Goal: Task Accomplishment & Management: Manage account settings

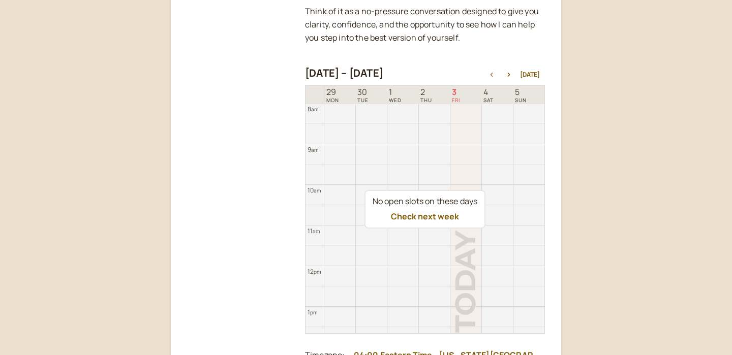
scroll to position [363, 0]
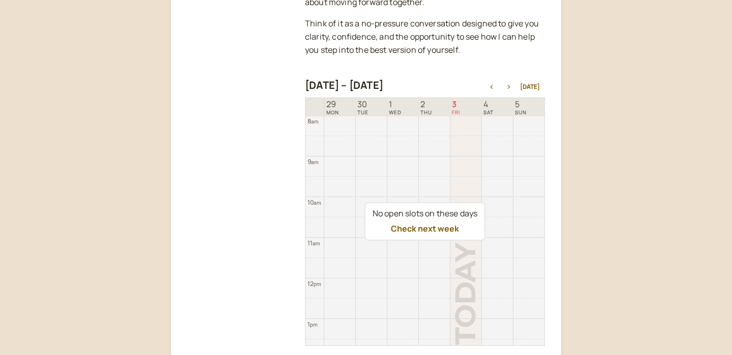
click at [512, 89] on button "button" at bounding box center [508, 86] width 12 height 7
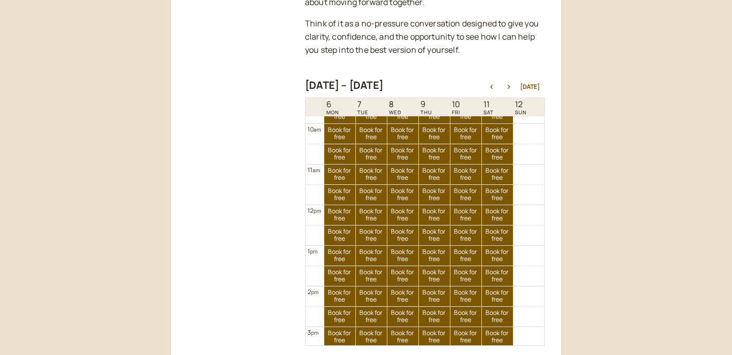
scroll to position [430, 0]
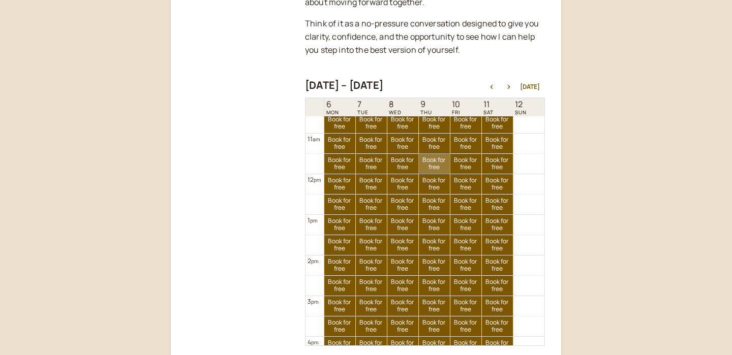
click at [430, 163] on link "Book for free free" at bounding box center [434, 164] width 31 height 20
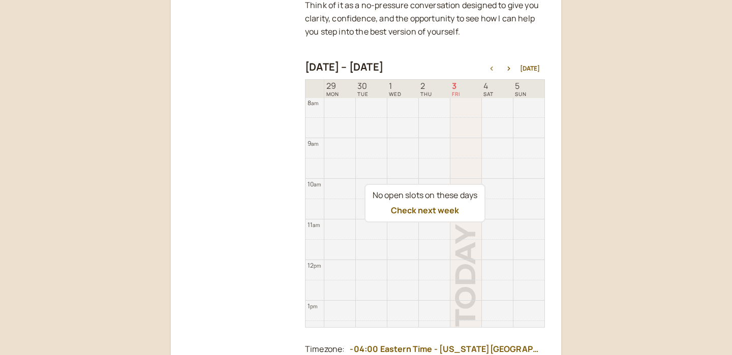
scroll to position [382, 0]
click at [512, 66] on button "button" at bounding box center [508, 68] width 12 height 7
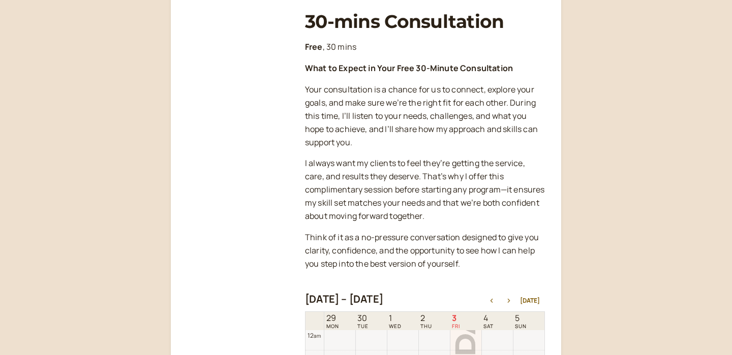
scroll to position [326, 0]
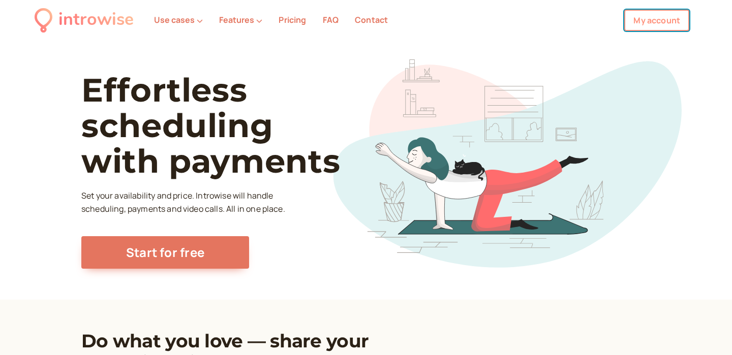
click at [650, 11] on link "My account" at bounding box center [656, 20] width 65 height 21
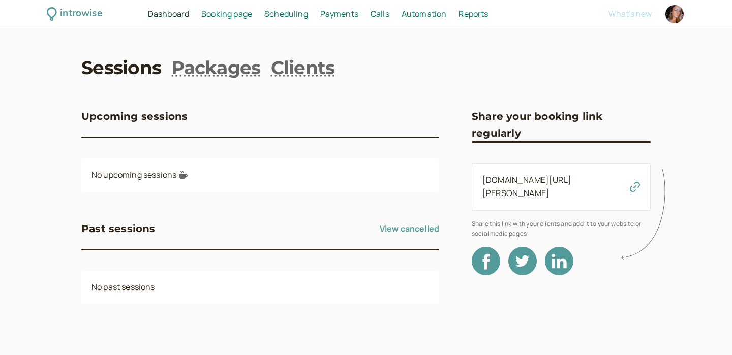
click at [231, 16] on span "Booking page" at bounding box center [226, 13] width 51 height 11
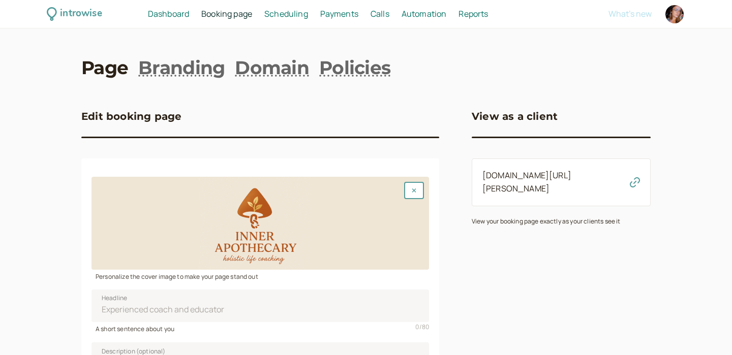
click at [286, 14] on span "Scheduling" at bounding box center [286, 13] width 44 height 11
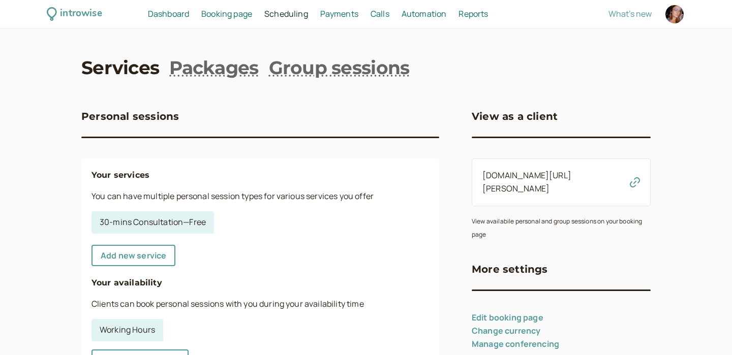
click at [340, 12] on span "Payments" at bounding box center [339, 13] width 38 height 11
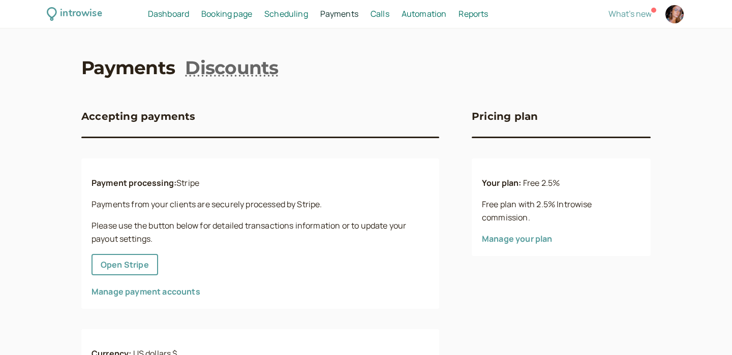
click at [380, 16] on span "Calls" at bounding box center [379, 13] width 19 height 11
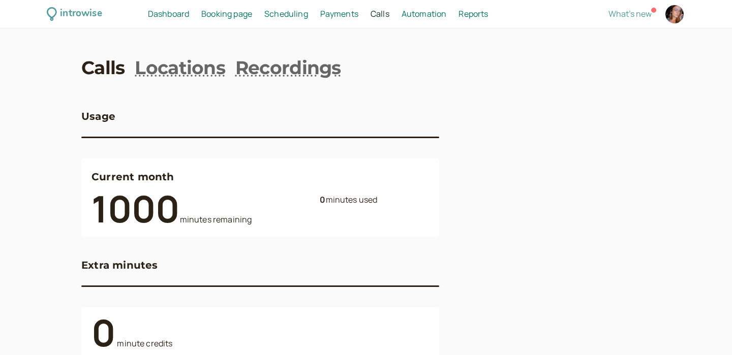
click at [344, 12] on span "Payments" at bounding box center [339, 13] width 38 height 11
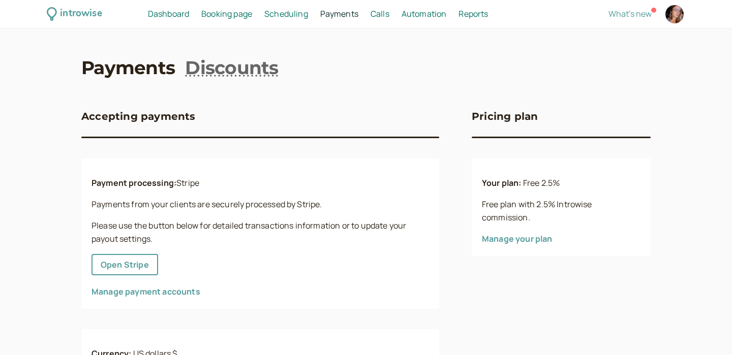
click at [287, 11] on span "Scheduling" at bounding box center [286, 13] width 44 height 11
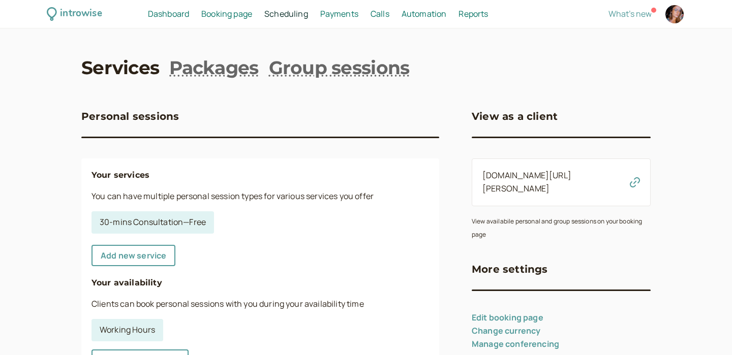
click at [234, 14] on span "Booking page" at bounding box center [226, 13] width 51 height 11
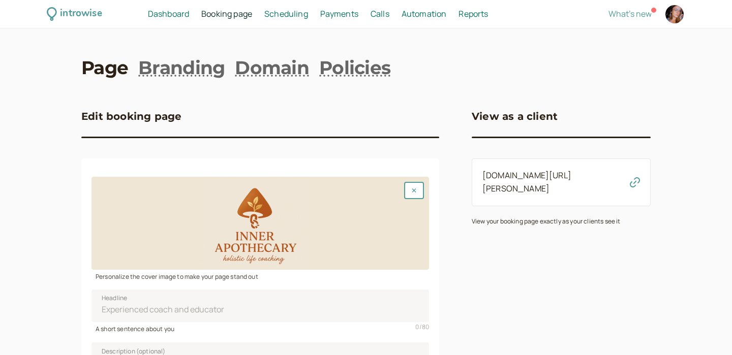
click at [177, 12] on span "Dashboard" at bounding box center [168, 13] width 41 height 11
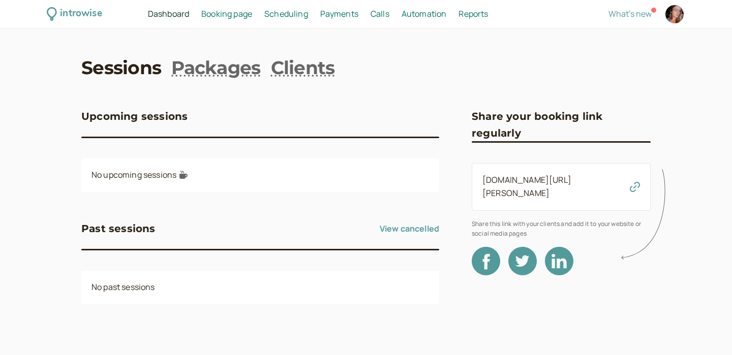
click at [227, 18] on span "Booking page" at bounding box center [226, 13] width 51 height 11
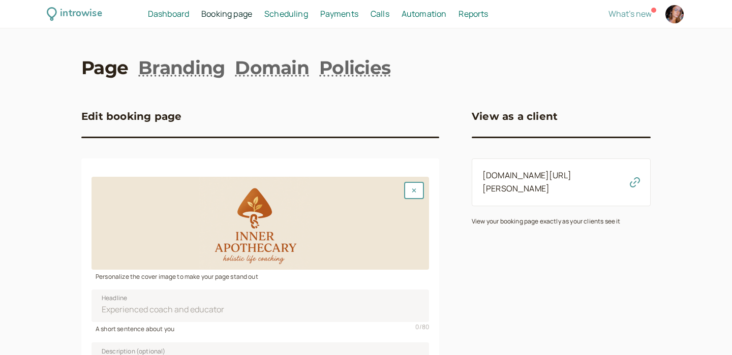
click at [299, 6] on div "introwise Dashboard Dashboard Booking page Booking Scheduling Scheduling Paymen…" at bounding box center [366, 14] width 732 height 28
click at [333, 10] on span "Payments" at bounding box center [339, 13] width 38 height 11
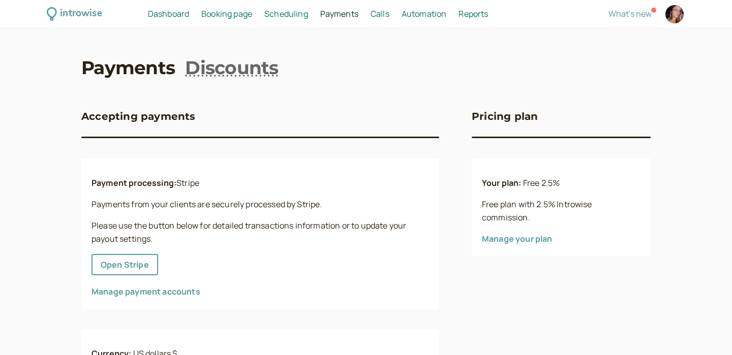
click at [386, 18] on span "Calls" at bounding box center [379, 13] width 19 height 11
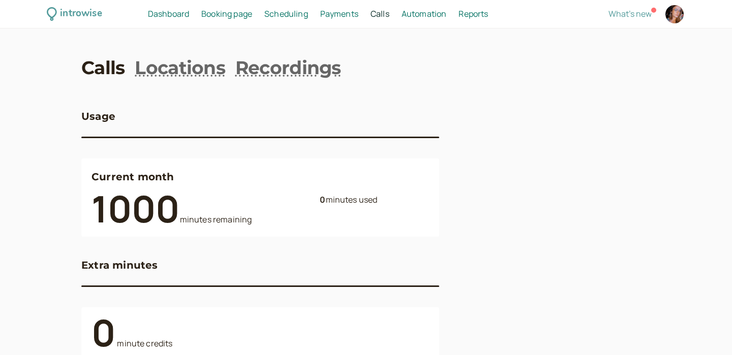
click at [165, 15] on span "Dashboard" at bounding box center [168, 13] width 41 height 11
